Goal: Task Accomplishment & Management: Manage account settings

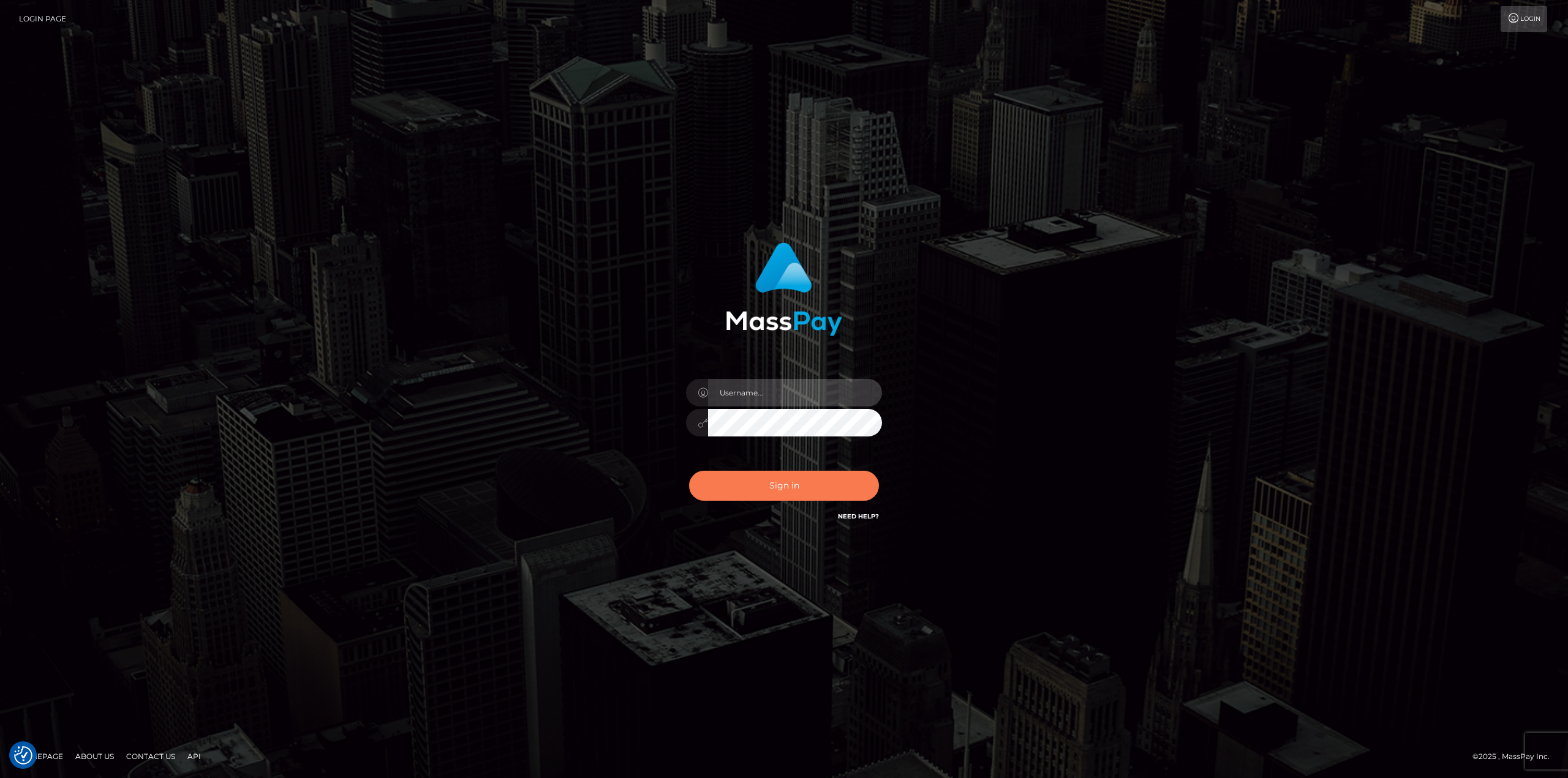
type input "klaudette.ace"
click at [753, 488] on button "Sign in" at bounding box center [784, 486] width 190 height 30
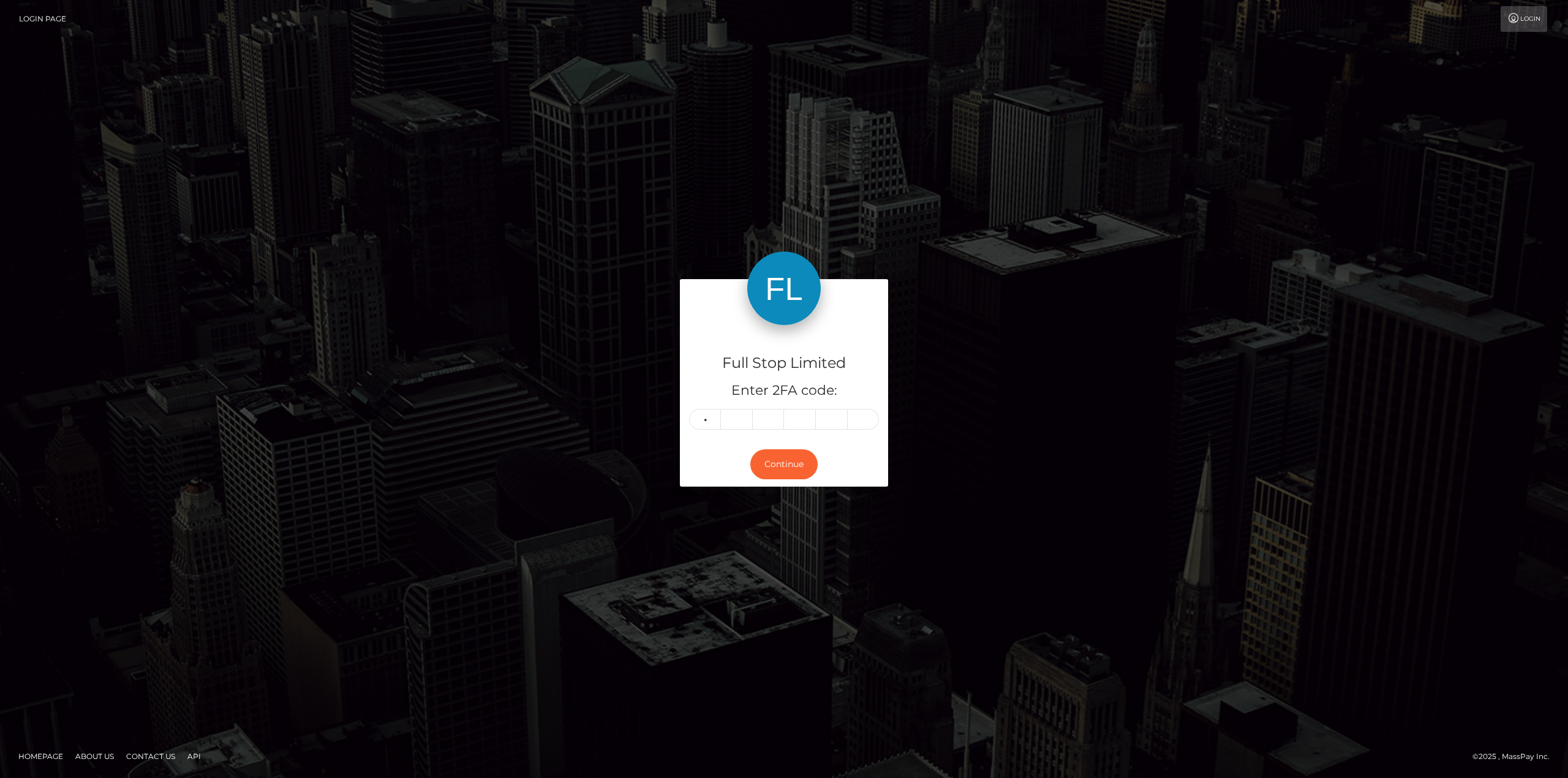
type input "4"
type input "0"
type input "9"
type input "8"
type input "2"
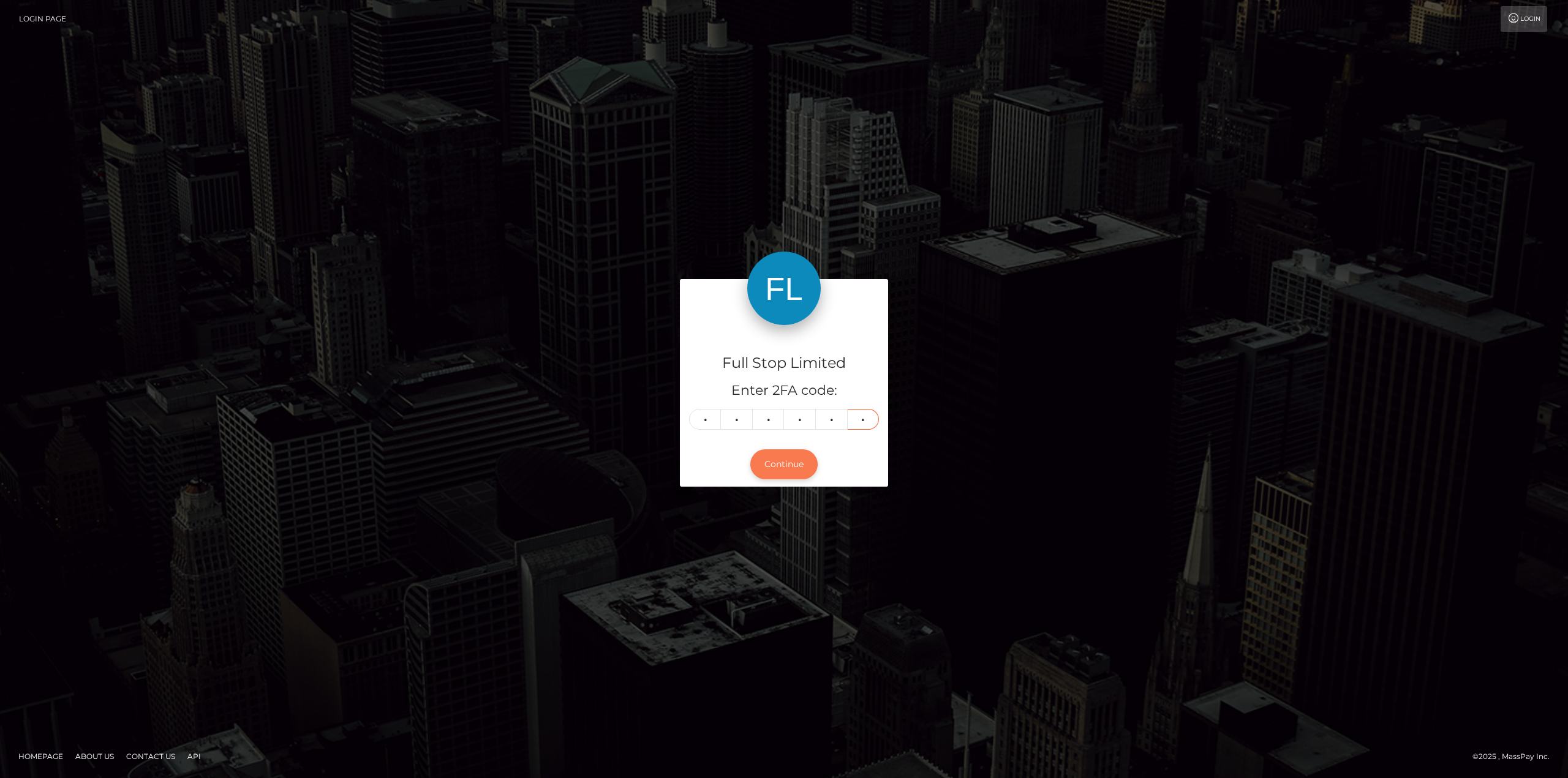
type input "7"
click at [784, 465] on button "Continue" at bounding box center [784, 464] width 67 height 30
